Goal: Participate in discussion

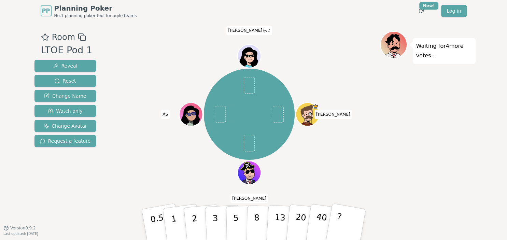
click at [247, 29] on span "[PERSON_NAME] (you)" at bounding box center [248, 31] width 45 height 10
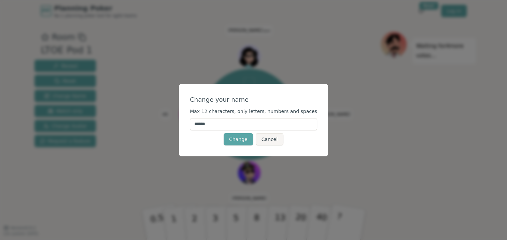
click at [206, 125] on input "******" at bounding box center [253, 124] width 127 height 12
type input "******"
click at [236, 143] on button "Change" at bounding box center [238, 139] width 29 height 12
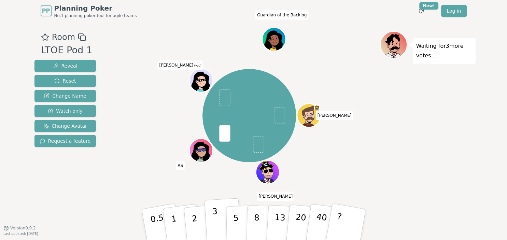
click at [220, 216] on button "3" at bounding box center [222, 224] width 37 height 53
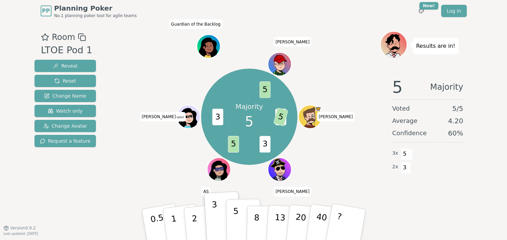
click at [234, 221] on p "5" at bounding box center [236, 224] width 6 height 37
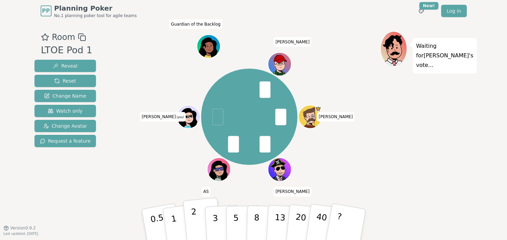
click at [200, 219] on button "2" at bounding box center [202, 225] width 39 height 54
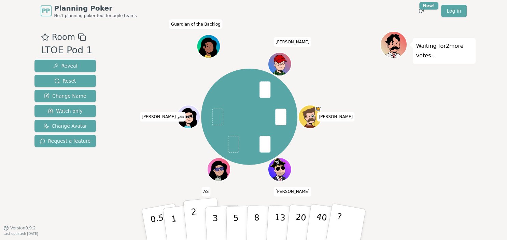
click at [196, 219] on button "2" at bounding box center [202, 225] width 39 height 54
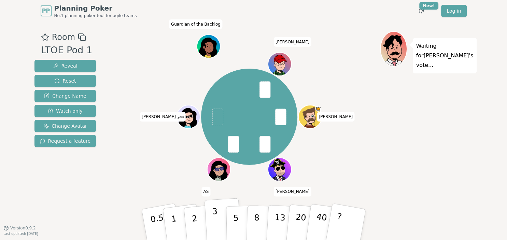
click at [207, 219] on button "3" at bounding box center [222, 224] width 37 height 53
click at [211, 222] on button "3" at bounding box center [222, 224] width 37 height 53
click at [210, 226] on button "3" at bounding box center [222, 224] width 37 height 53
